Goal: Transaction & Acquisition: Obtain resource

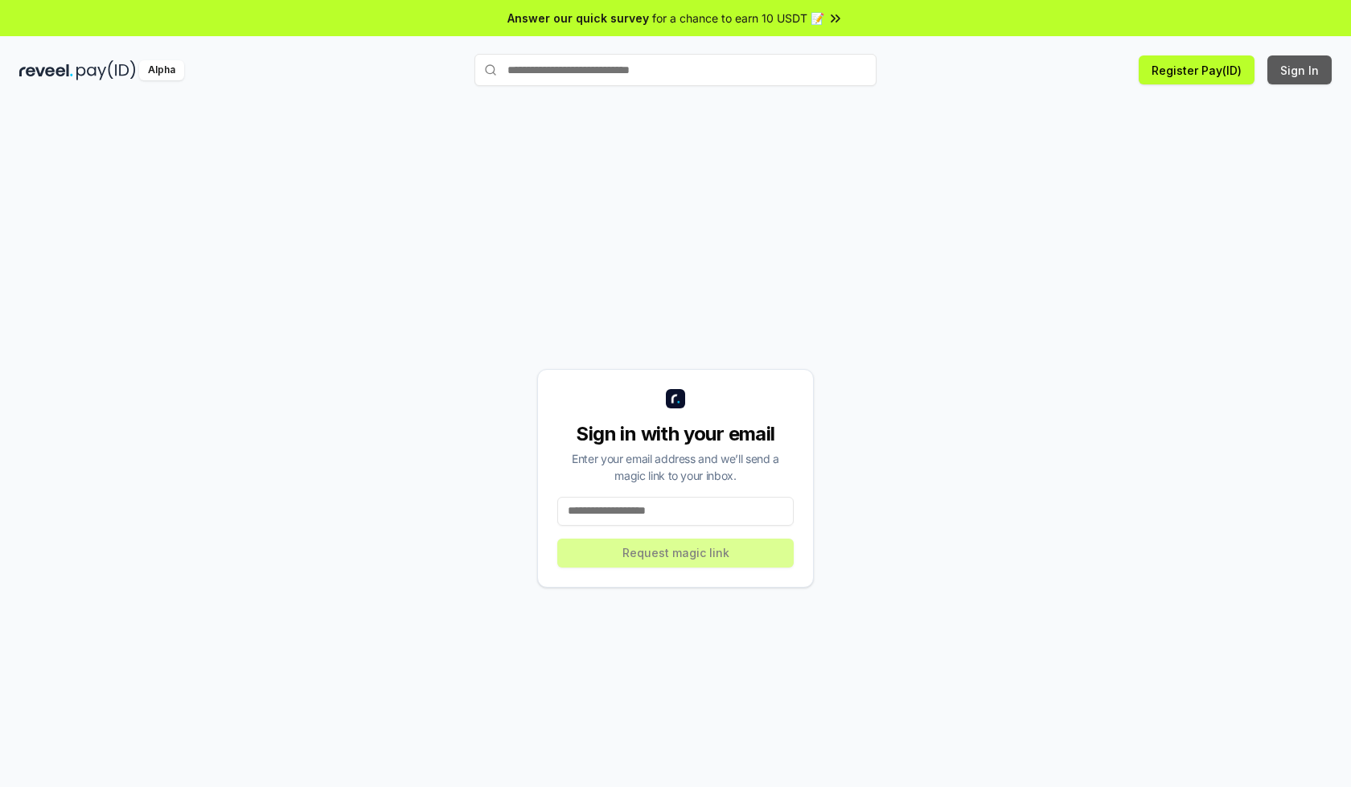
click at [1300, 70] on button "Sign In" at bounding box center [1299, 69] width 64 height 29
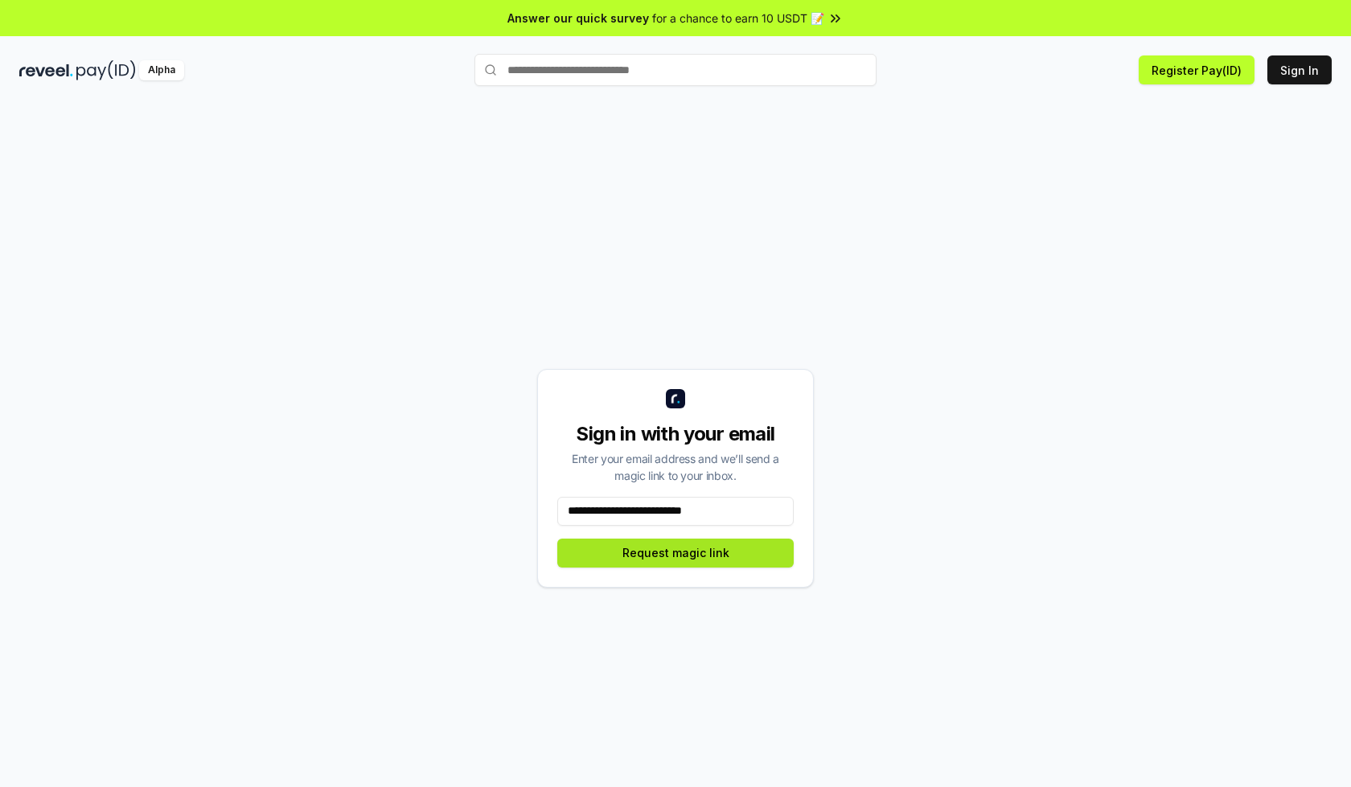
type input "**********"
click at [676, 553] on button "Request magic link" at bounding box center [675, 553] width 236 height 29
